Goal: Task Accomplishment & Management: Use online tool/utility

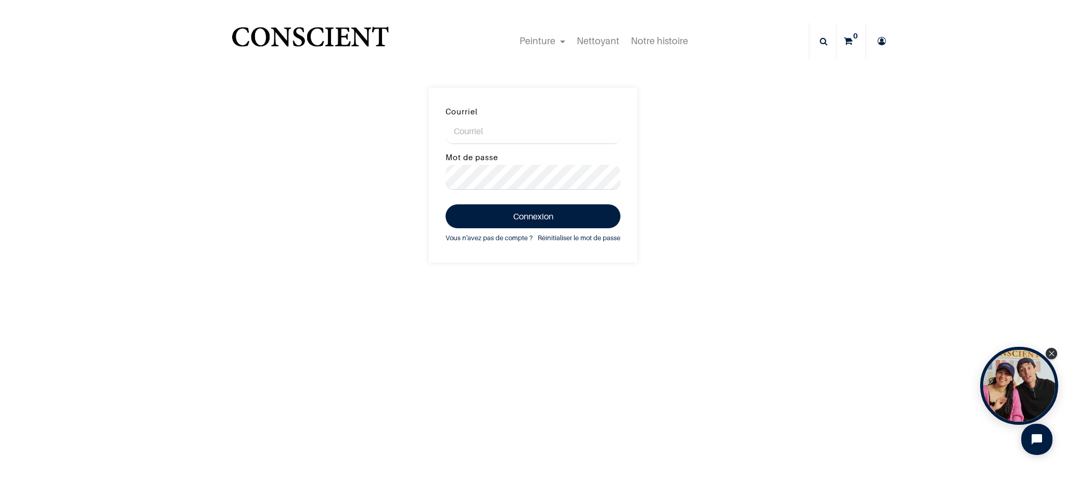
type input "ksabisirine@hotmail.be"
click at [545, 215] on button "Connexion" at bounding box center [532, 216] width 175 height 24
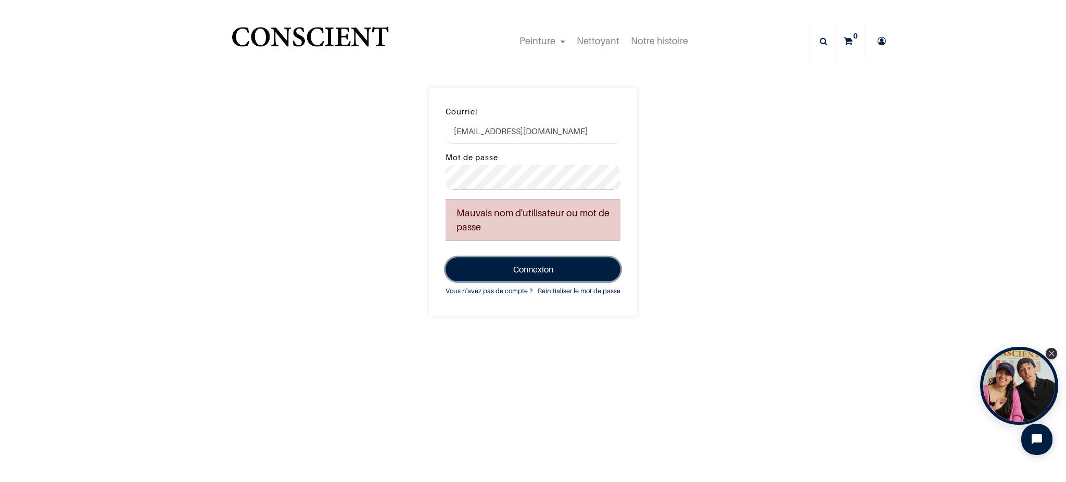
click at [558, 275] on button "Connexion" at bounding box center [532, 270] width 175 height 24
click at [329, 165] on div "Courriel ksabisirine@hotmail.be Mot de passe Mauvais nom d'utilisateur ou mot d…" at bounding box center [533, 202] width 1066 height 228
click at [445, 258] on button "Connexion" at bounding box center [532, 270] width 175 height 24
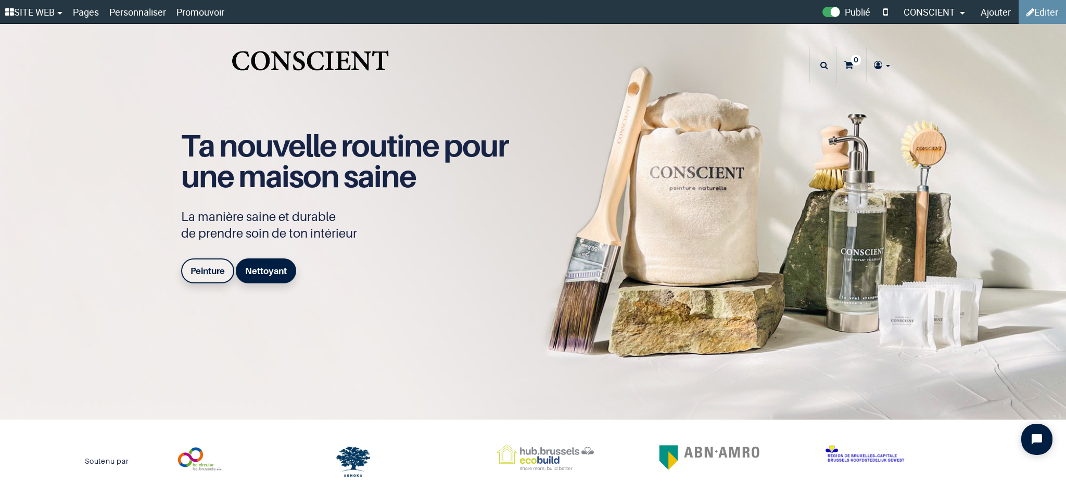
type input "[EMAIL_ADDRESS][DOMAIN_NAME]"
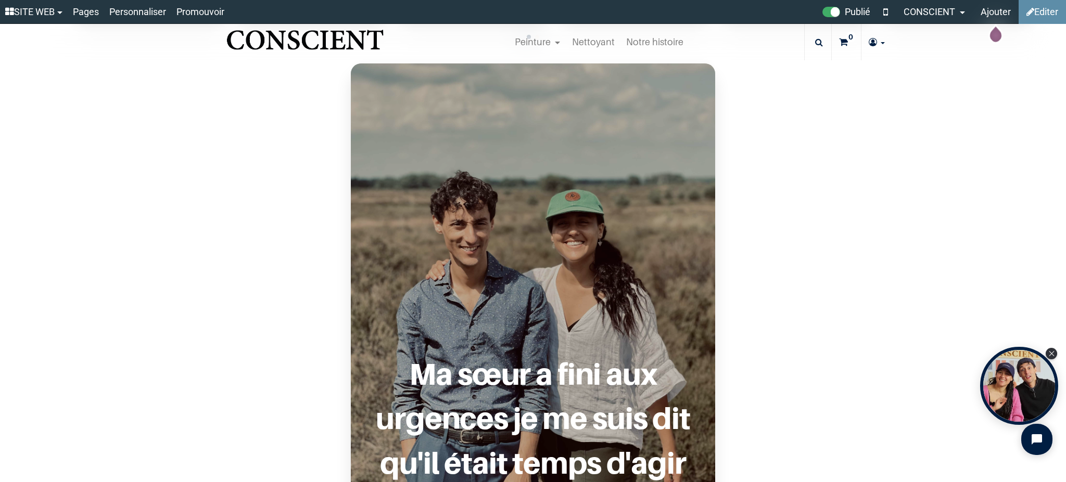
scroll to position [781, 0]
click at [156, 12] on link "Personnaliser" at bounding box center [137, 12] width 67 height 24
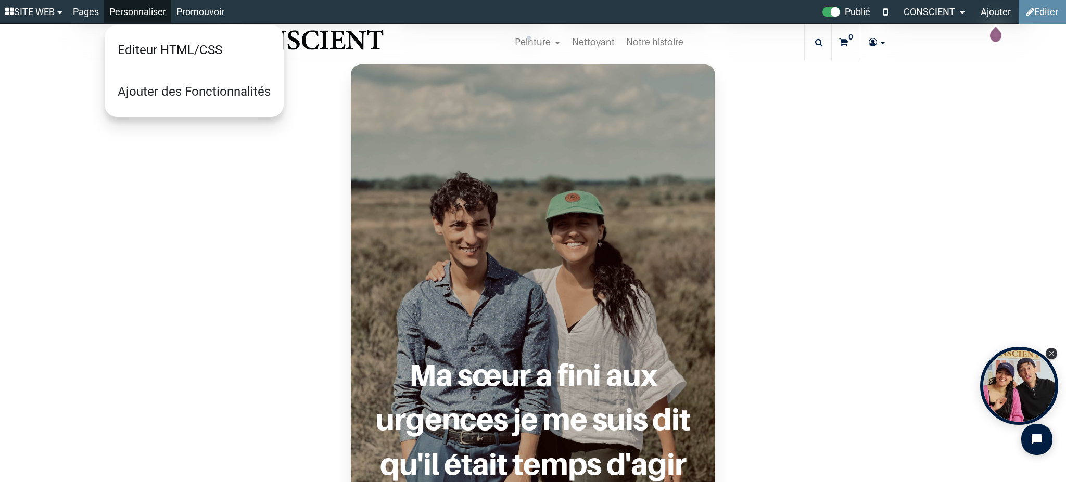
click at [211, 56] on link "Editeur HTML/CSS" at bounding box center [194, 50] width 178 height 42
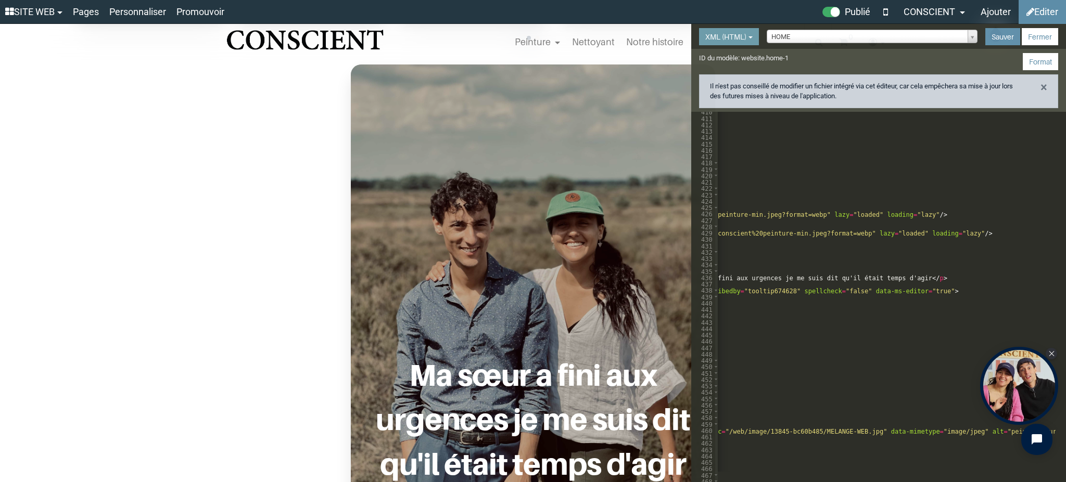
scroll to position [0, 839]
drag, startPoint x: 882, startPoint y: 215, endPoint x: 757, endPoint y: 213, distance: 125.9
click at [757, 213] on div "< span class = "swiper-notification" aria-live = "assertive" aria-atomic = "tru…" at bounding box center [695, 300] width 1634 height 383
drag, startPoint x: 852, startPoint y: 233, endPoint x: 729, endPoint y: 234, distance: 122.8
click at [729, 234] on div "< span class = "swiper-notification" aria-live = "assertive" aria-atomic = "tru…" at bounding box center [696, 300] width 1634 height 383
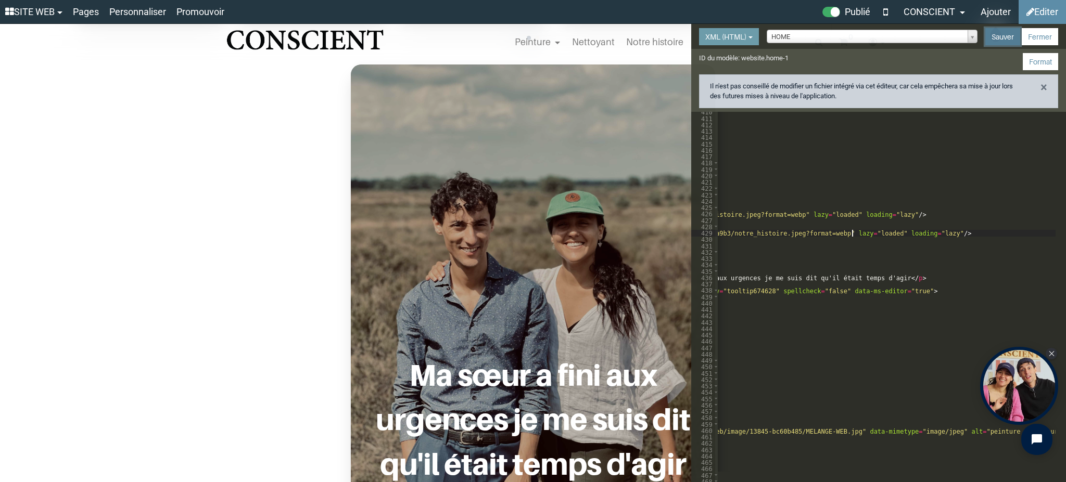
click at [1000, 33] on button "Sauver" at bounding box center [1002, 36] width 35 height 17
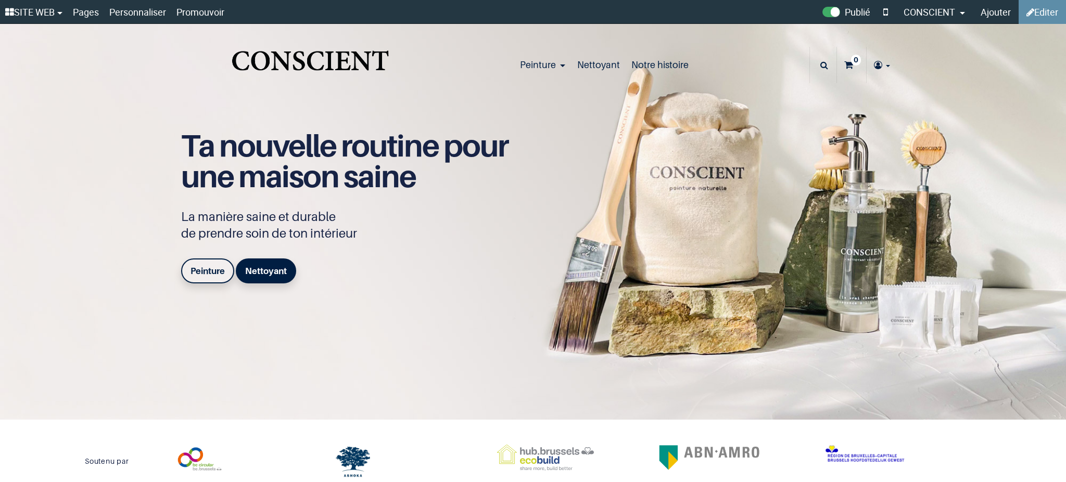
type input "[EMAIL_ADDRESS][DOMAIN_NAME]"
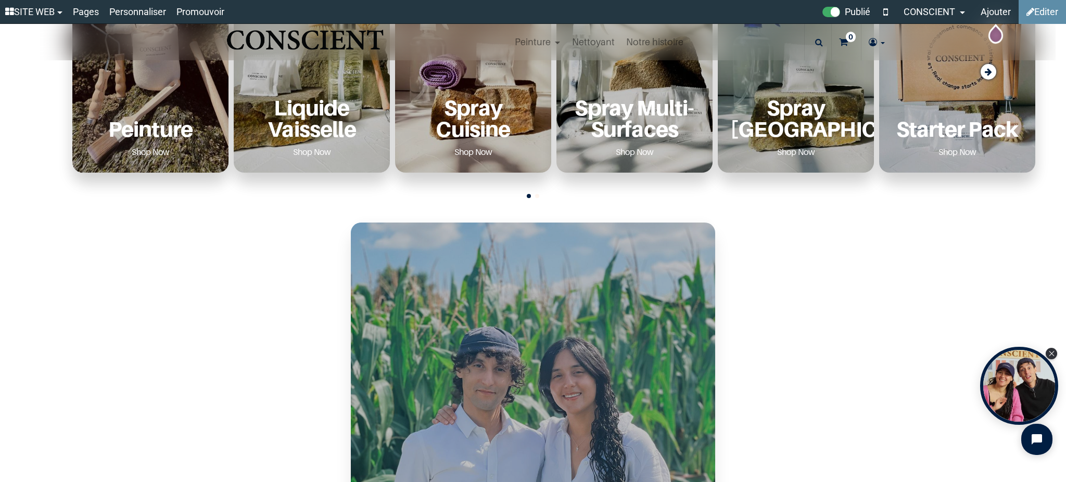
scroll to position [850, 0]
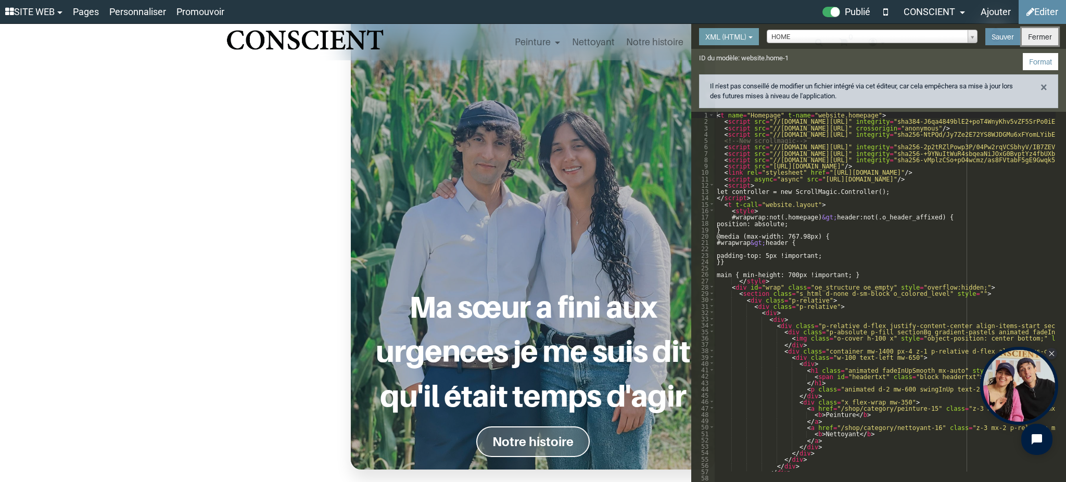
click at [1043, 34] on button "Fermer" at bounding box center [1039, 36] width 36 height 17
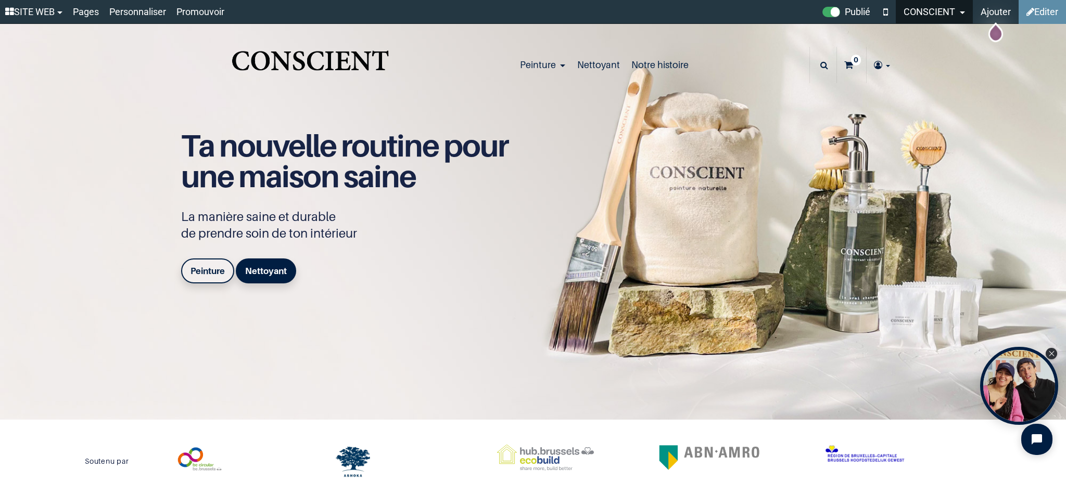
click at [933, 5] on span "CONSCIENT" at bounding box center [929, 12] width 52 height 24
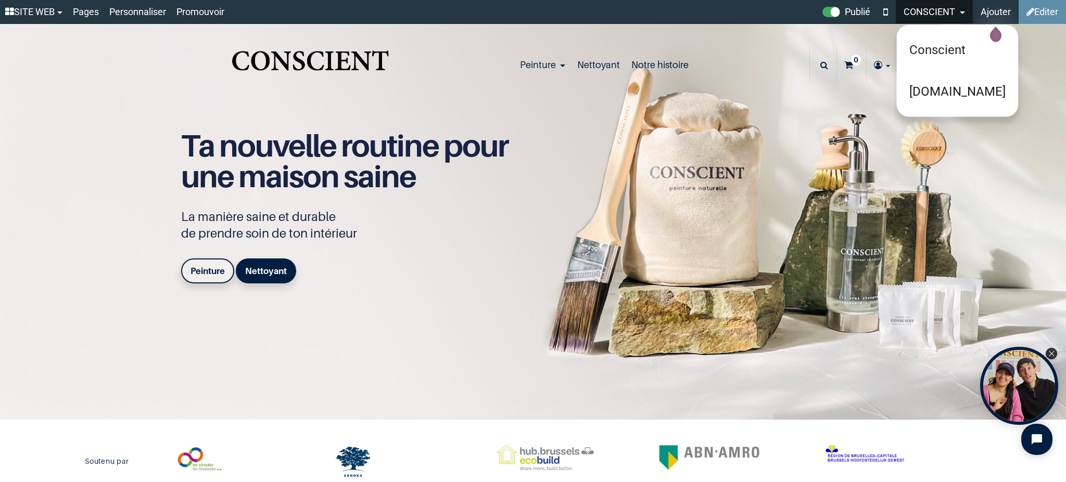
click at [954, 83] on link "[DOMAIN_NAME]" at bounding box center [956, 92] width 121 height 42
